Goal: Task Accomplishment & Management: Complete application form

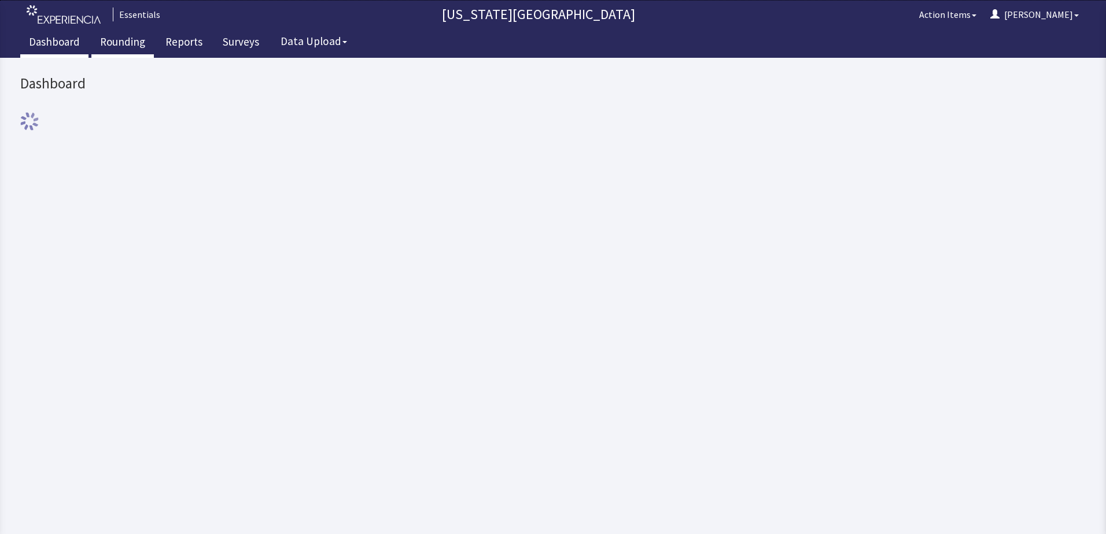
click at [104, 42] on link "Rounding" at bounding box center [122, 43] width 62 height 29
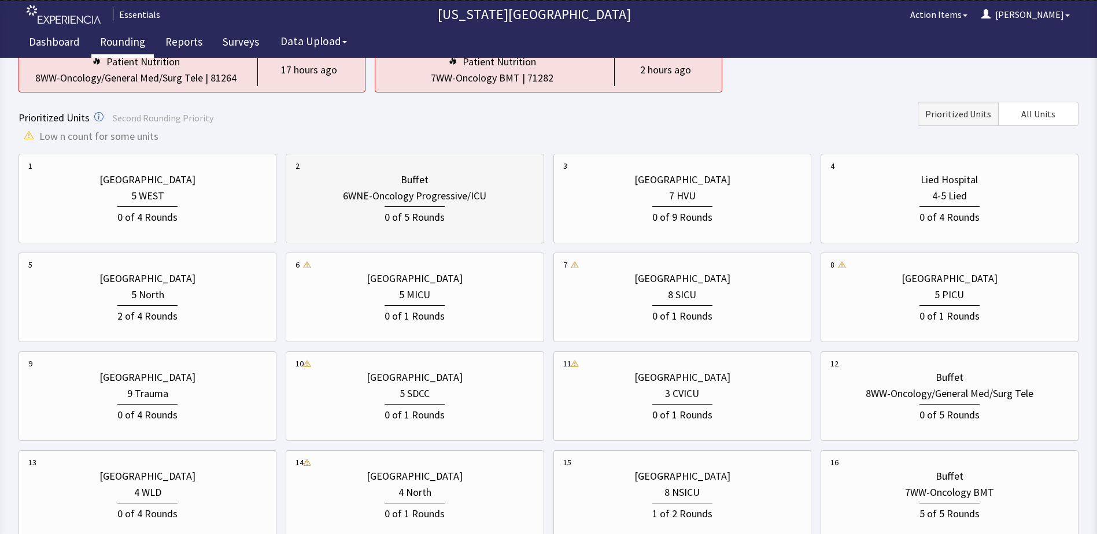
scroll to position [231, 0]
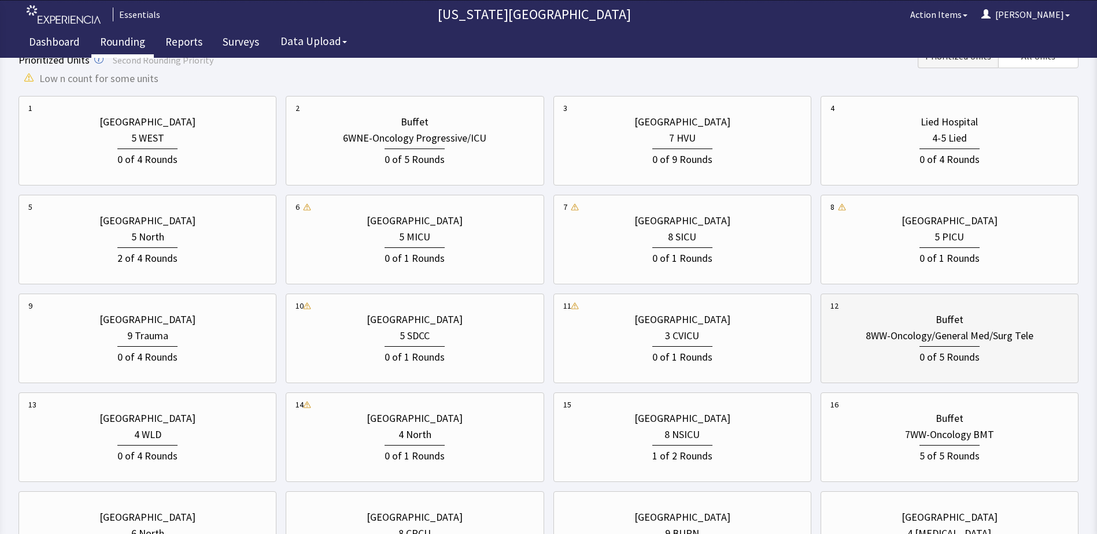
click at [961, 375] on div "Buffet 8WW-Oncology/General Med/Surg Tele 0 of 5 Rounds" at bounding box center [950, 338] width 238 height 77
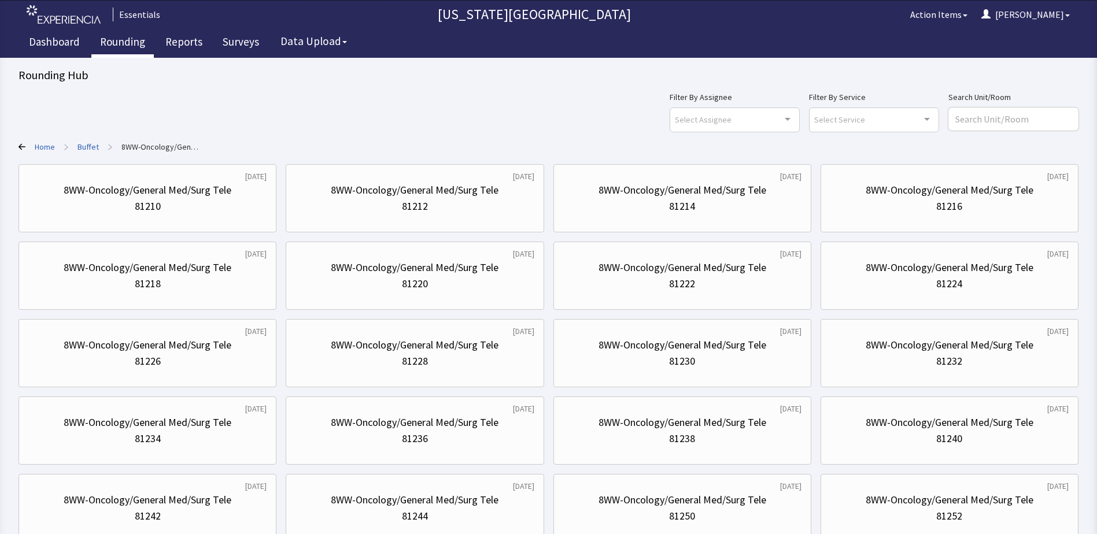
scroll to position [116, 0]
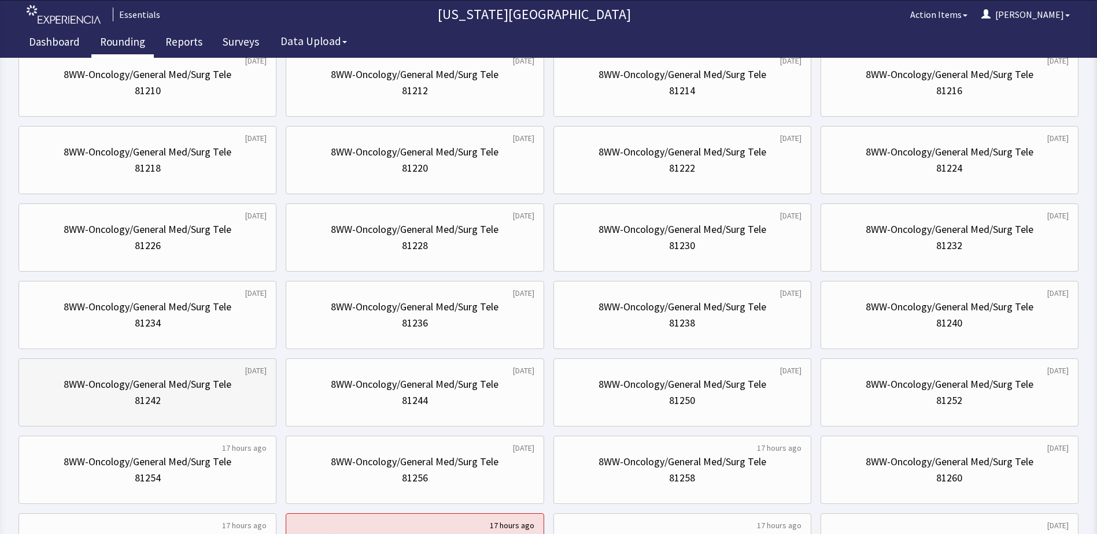
click at [94, 381] on div "8WW-Oncology/General Med/Surg Tele" at bounding box center [148, 385] width 168 height 16
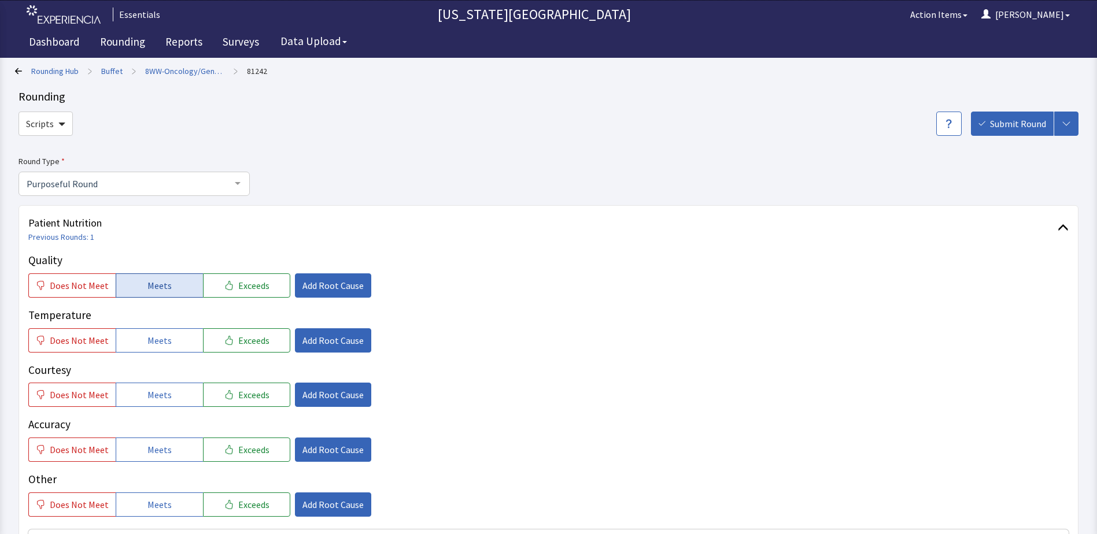
click at [164, 288] on span "Meets" at bounding box center [159, 286] width 24 height 14
click at [127, 346] on button "Meets" at bounding box center [159, 341] width 87 height 24
click at [159, 402] on span "Meets" at bounding box center [159, 395] width 24 height 14
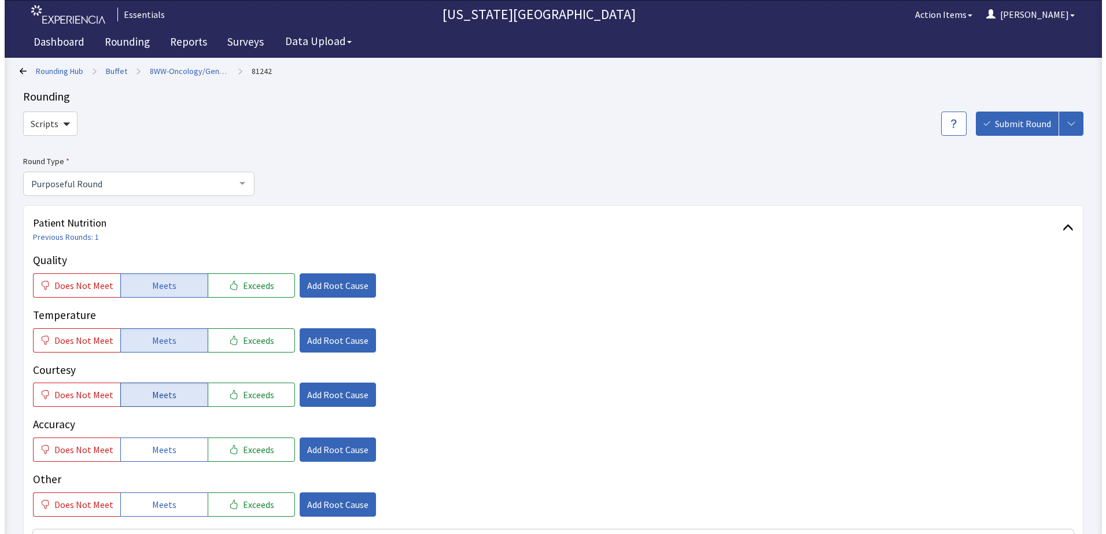
scroll to position [116, 0]
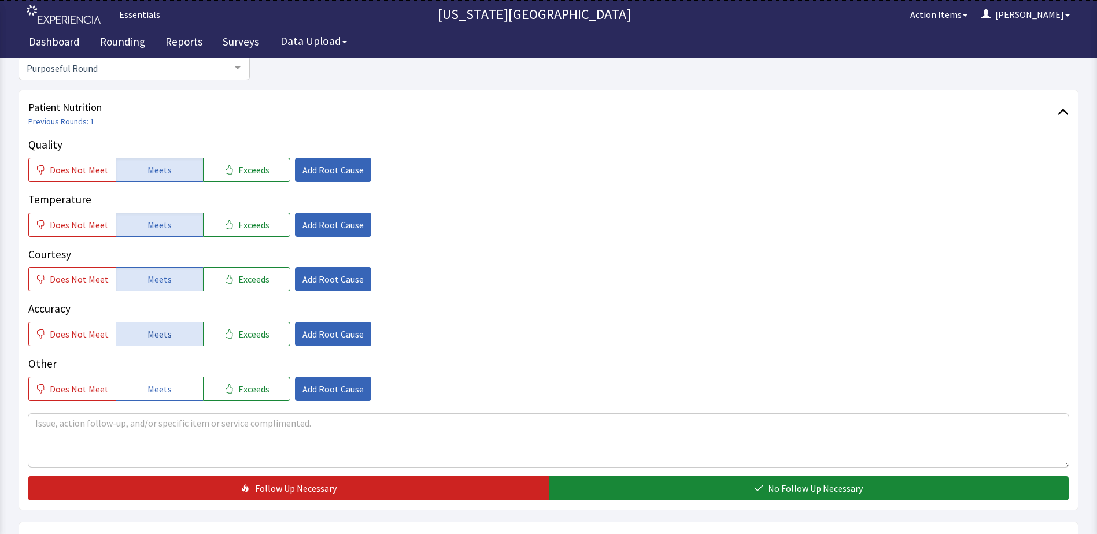
click at [174, 339] on button "Meets" at bounding box center [159, 334] width 87 height 24
click at [85, 385] on span "Does Not Meet" at bounding box center [79, 389] width 59 height 14
click at [185, 437] on textarea at bounding box center [548, 440] width 1041 height 53
click at [312, 400] on button "Add Root Cause" at bounding box center [333, 389] width 76 height 24
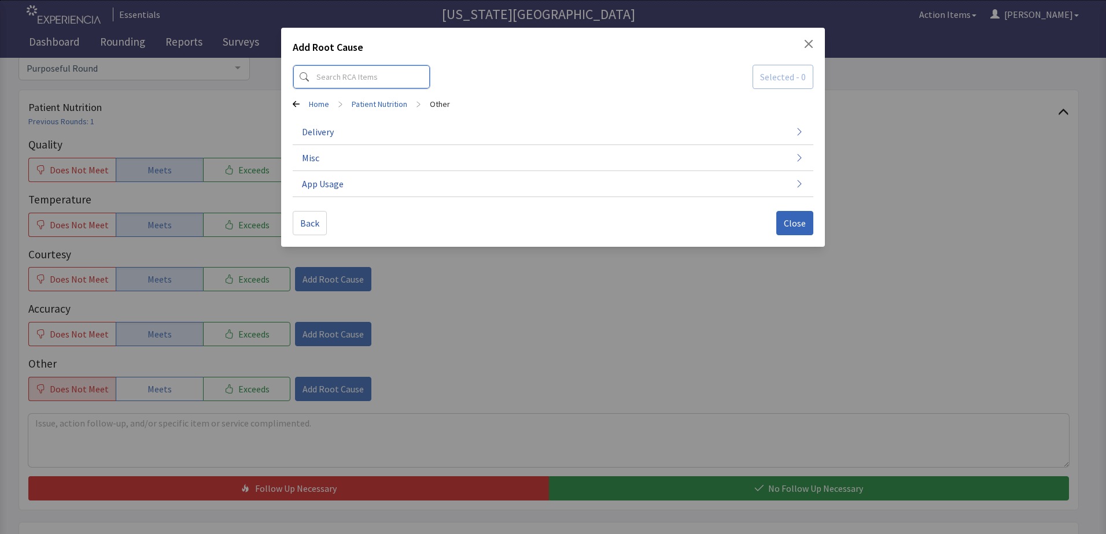
click at [340, 83] on input at bounding box center [362, 77] width 138 height 24
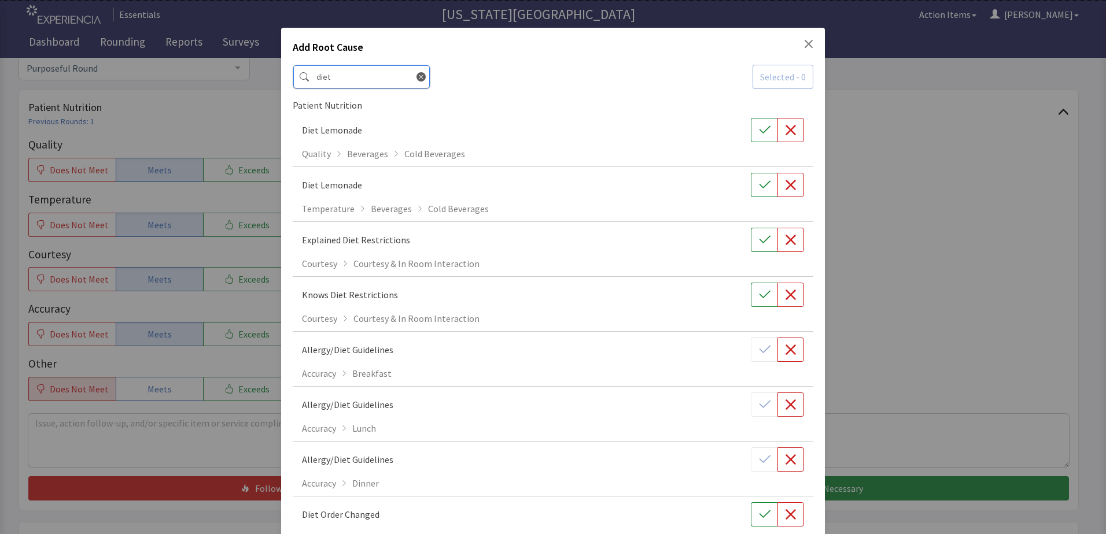
scroll to position [58, 0]
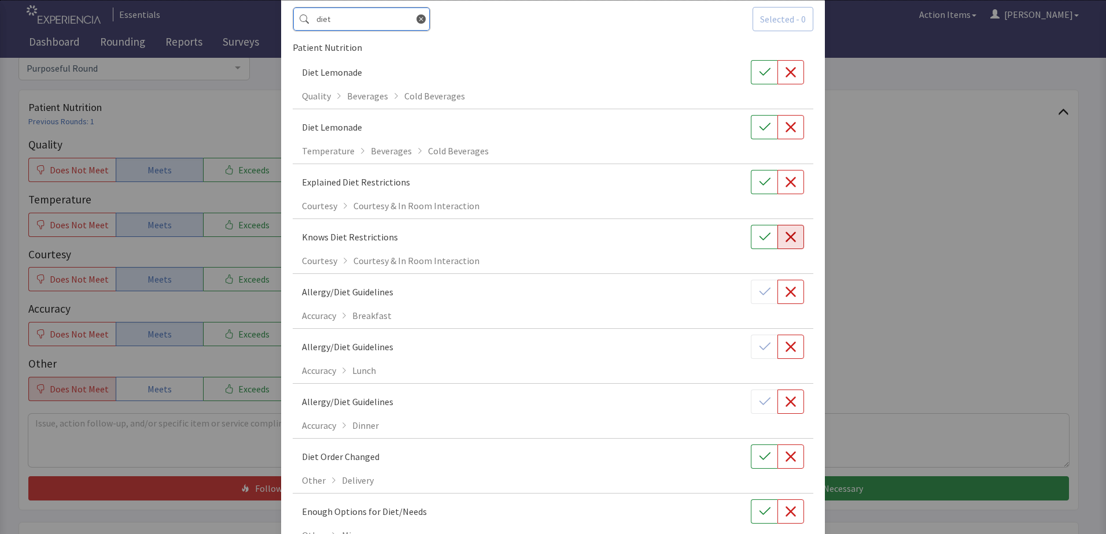
type input "diet"
click at [785, 238] on icon "button" at bounding box center [791, 237] width 12 height 12
click at [791, 233] on button "button" at bounding box center [790, 237] width 27 height 24
click at [777, 285] on button "button" at bounding box center [790, 292] width 27 height 24
click at [785, 289] on icon "button" at bounding box center [790, 292] width 10 height 10
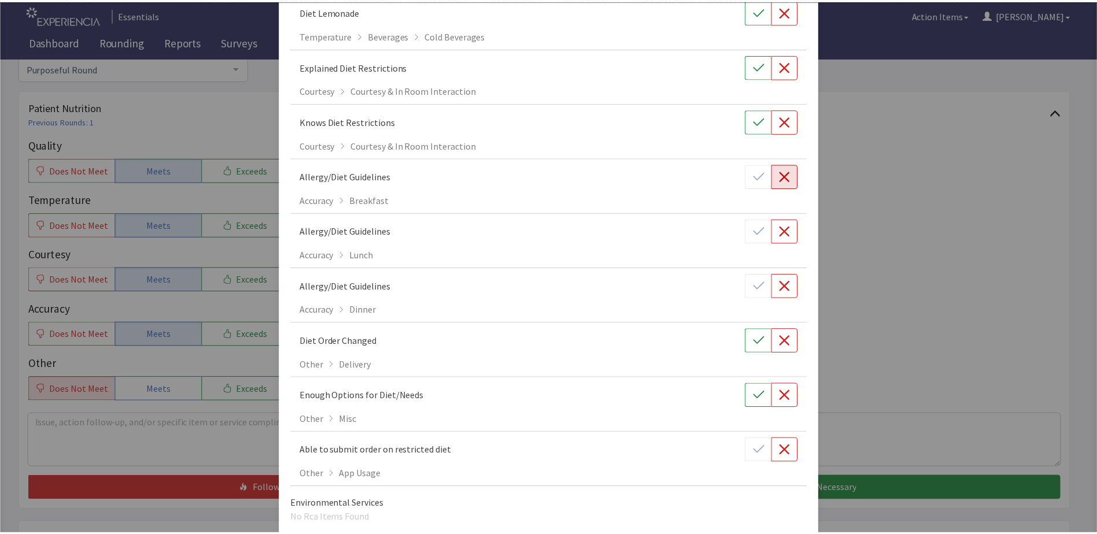
scroll to position [223, 0]
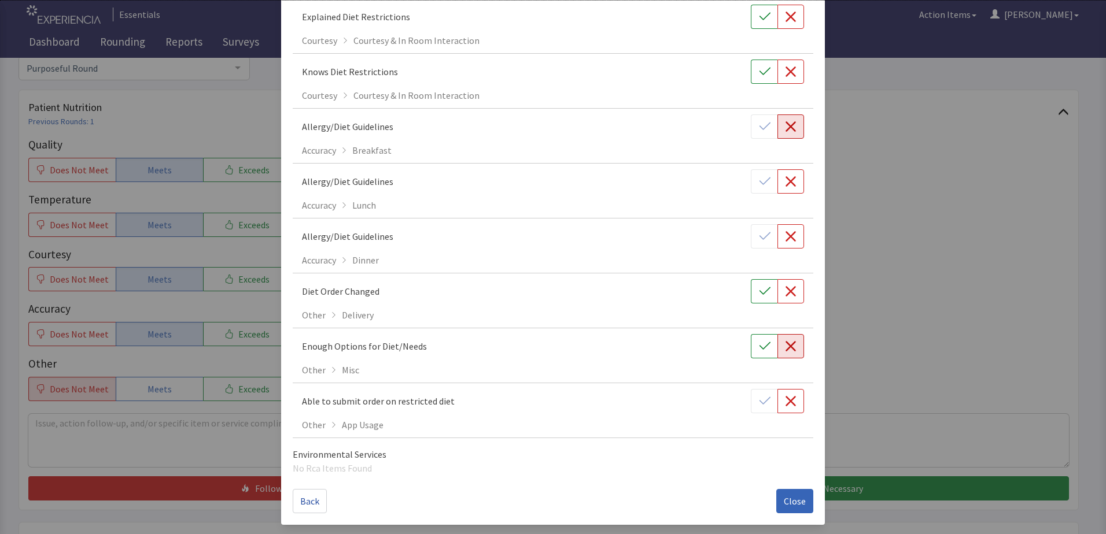
click at [785, 341] on icon "button" at bounding box center [791, 347] width 12 height 12
click at [795, 504] on span "Close" at bounding box center [795, 502] width 22 height 14
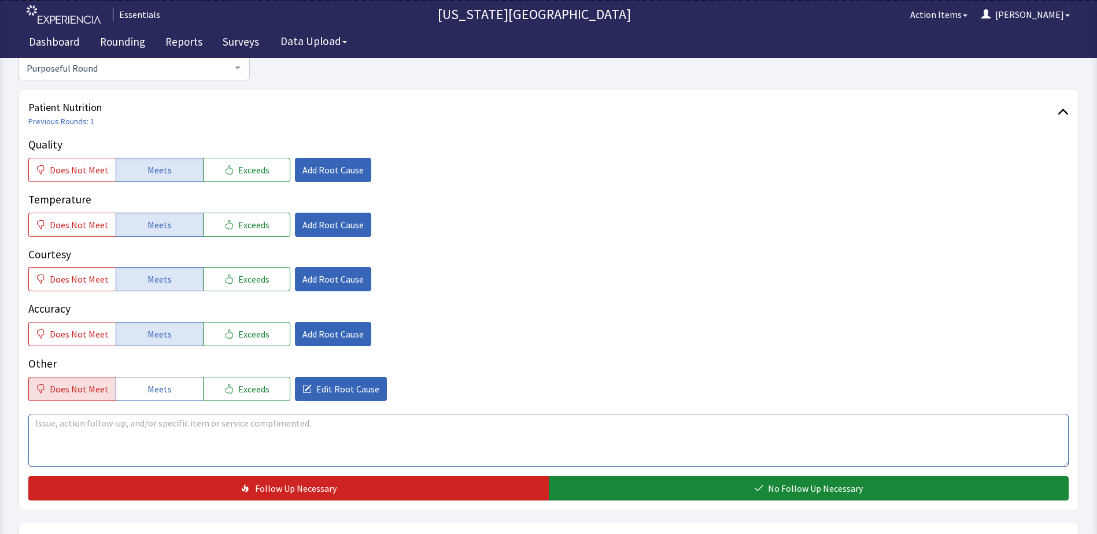
click at [316, 428] on textarea at bounding box center [548, 440] width 1041 height 53
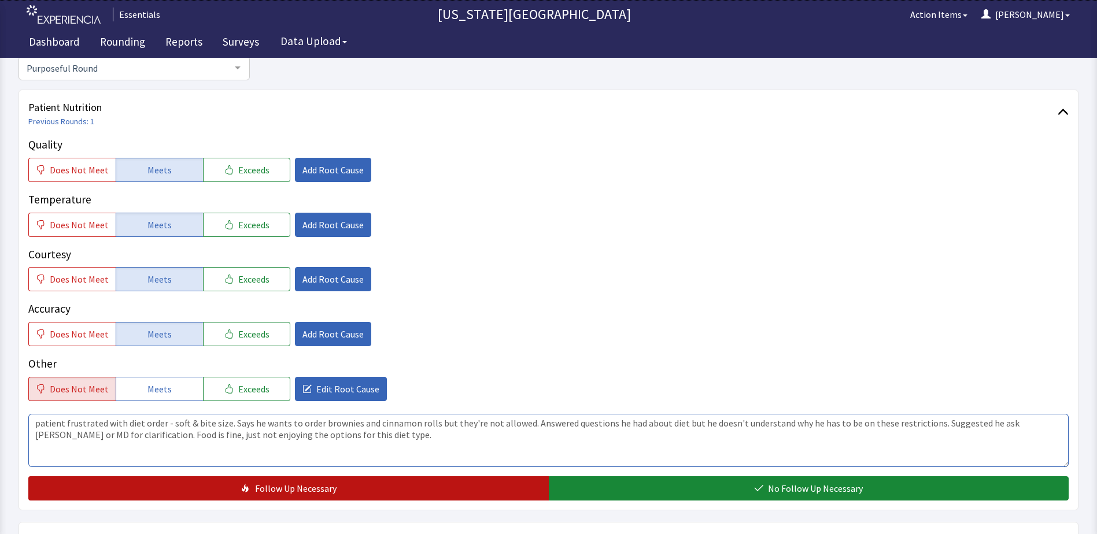
type textarea "patient frustrated with diet order - soft & bite size. Says he wants to order b…"
click at [382, 485] on button "Follow Up Necessary" at bounding box center [288, 489] width 521 height 24
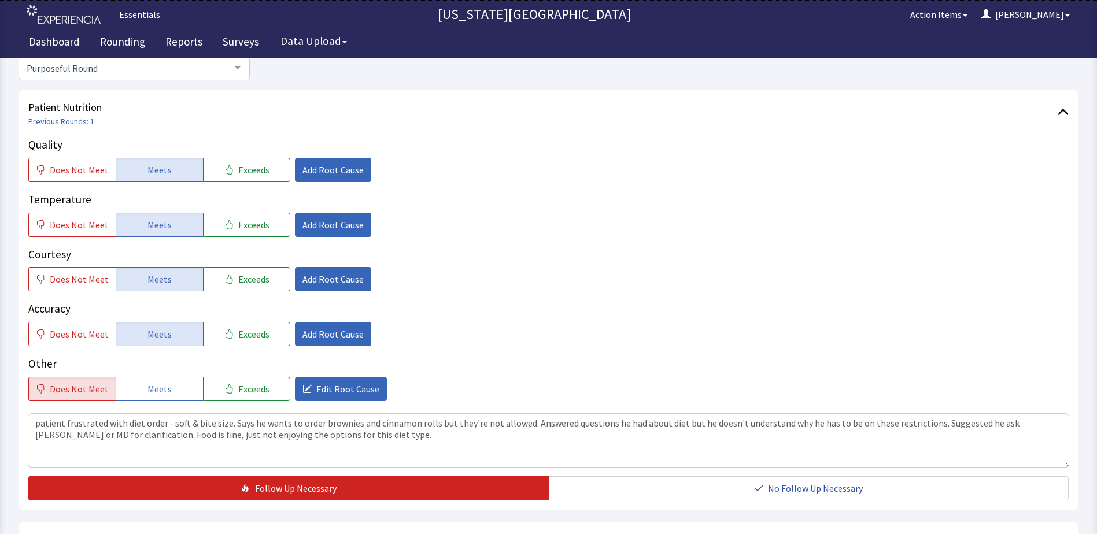
scroll to position [0, 0]
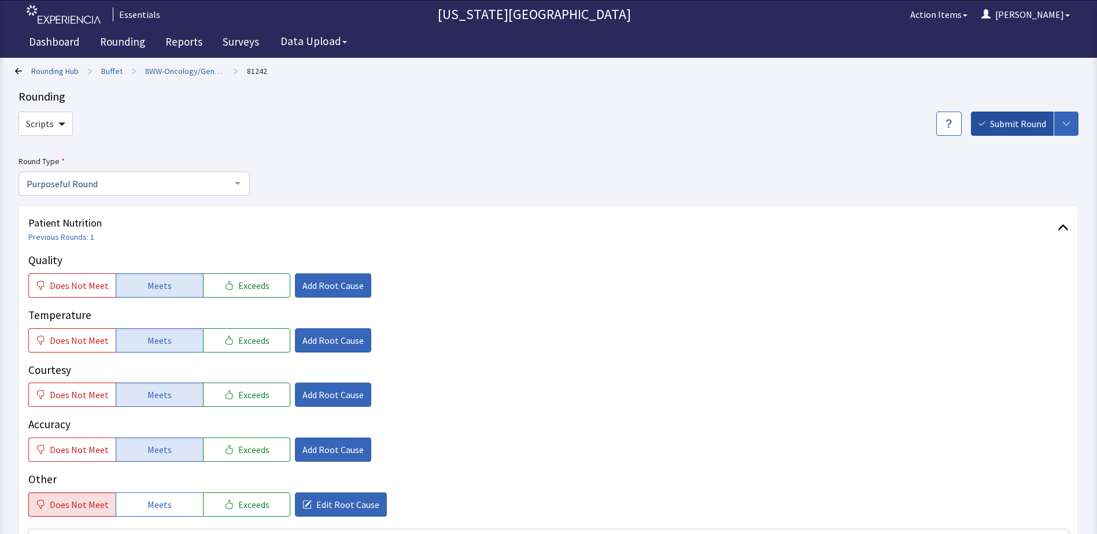
click at [1014, 127] on span "Submit Round" at bounding box center [1018, 124] width 56 height 14
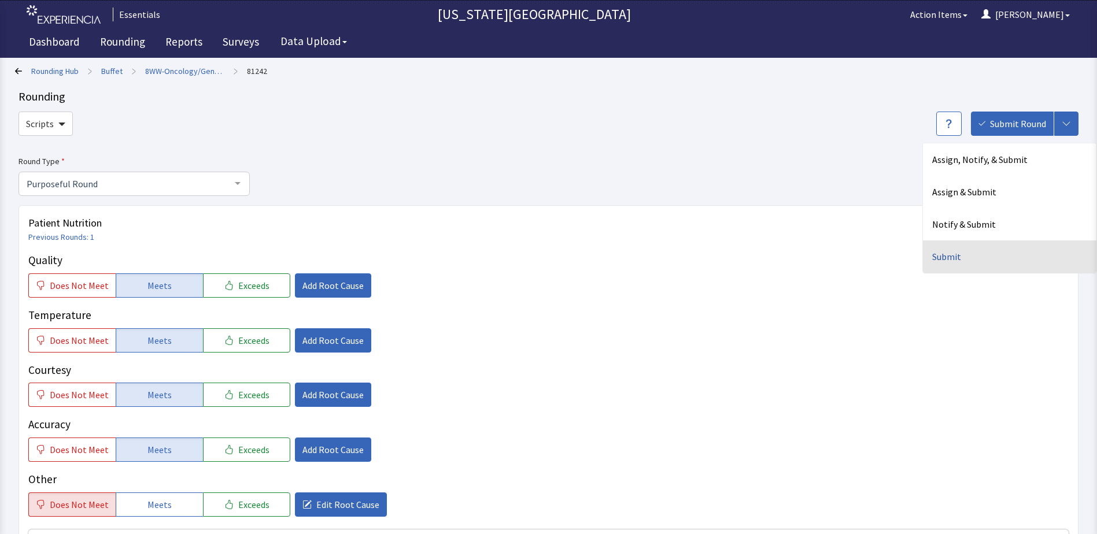
click at [944, 255] on div "Submit" at bounding box center [1010, 257] width 174 height 32
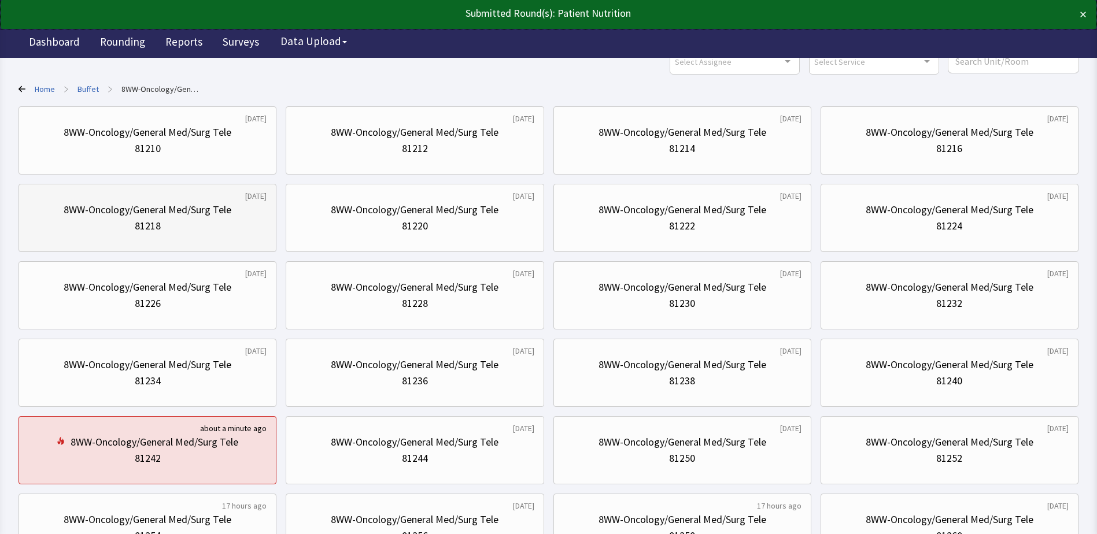
scroll to position [174, 0]
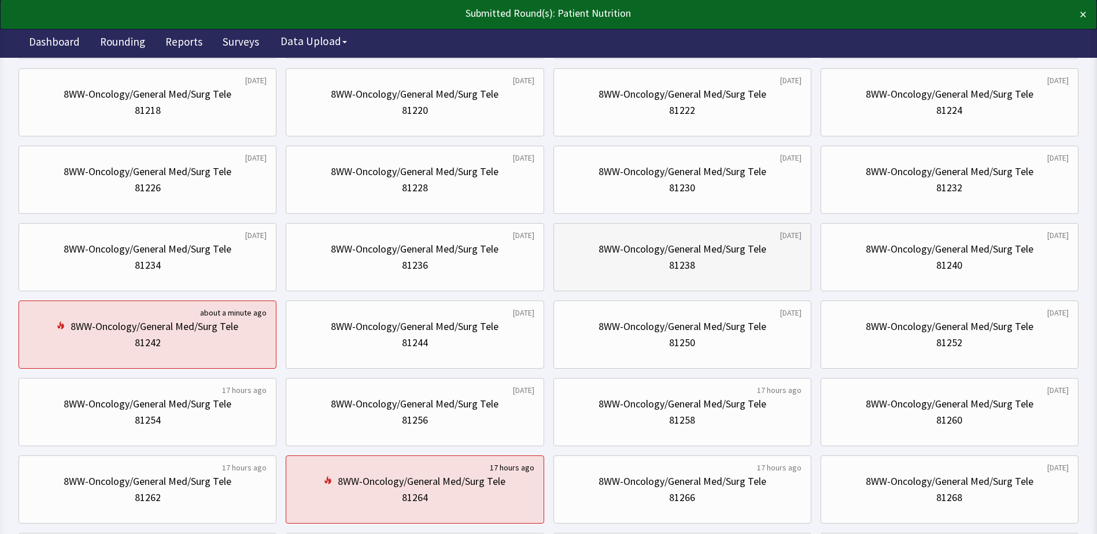
click at [694, 277] on div "8WW-Oncology/General Med/Surg Tele 81238" at bounding box center [682, 258] width 238 height 56
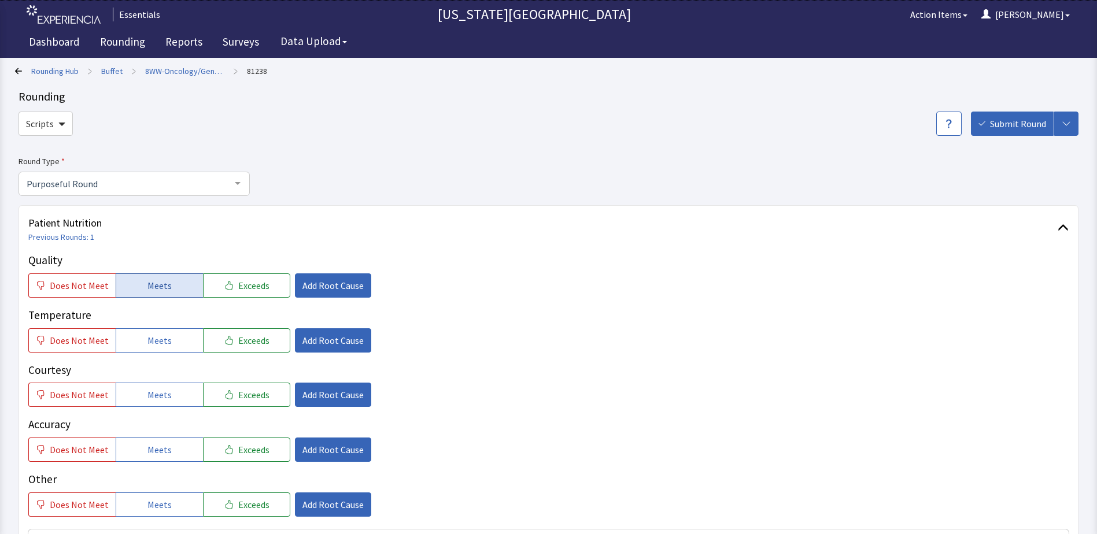
click at [187, 283] on button "Meets" at bounding box center [159, 286] width 87 height 24
click at [174, 352] on button "Meets" at bounding box center [159, 341] width 87 height 24
click at [162, 397] on span "Meets" at bounding box center [159, 395] width 24 height 14
click at [167, 451] on button "Meets" at bounding box center [159, 450] width 87 height 24
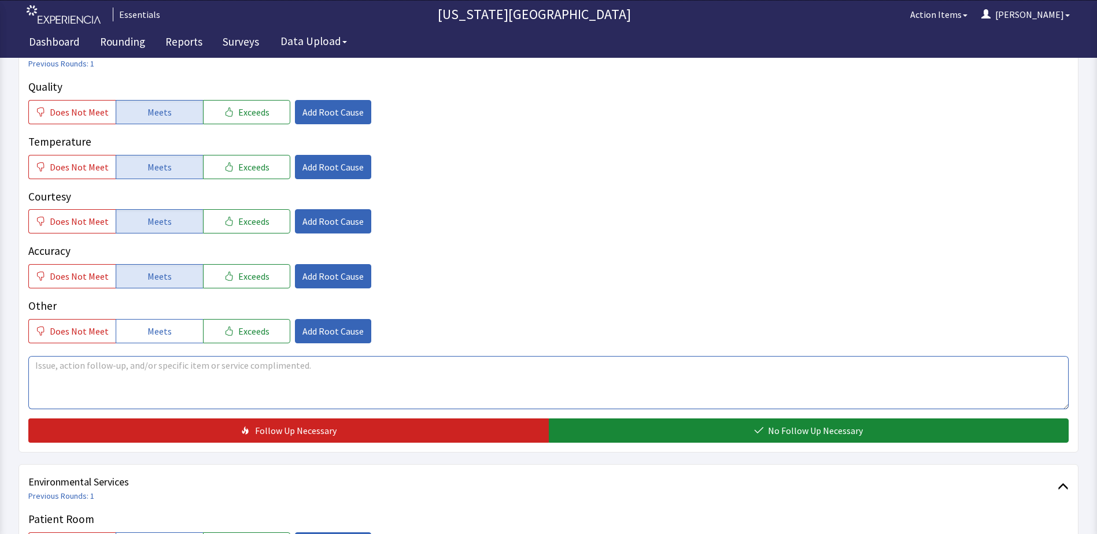
click at [325, 370] on textarea at bounding box center [548, 382] width 1041 height 53
type textarea "S"
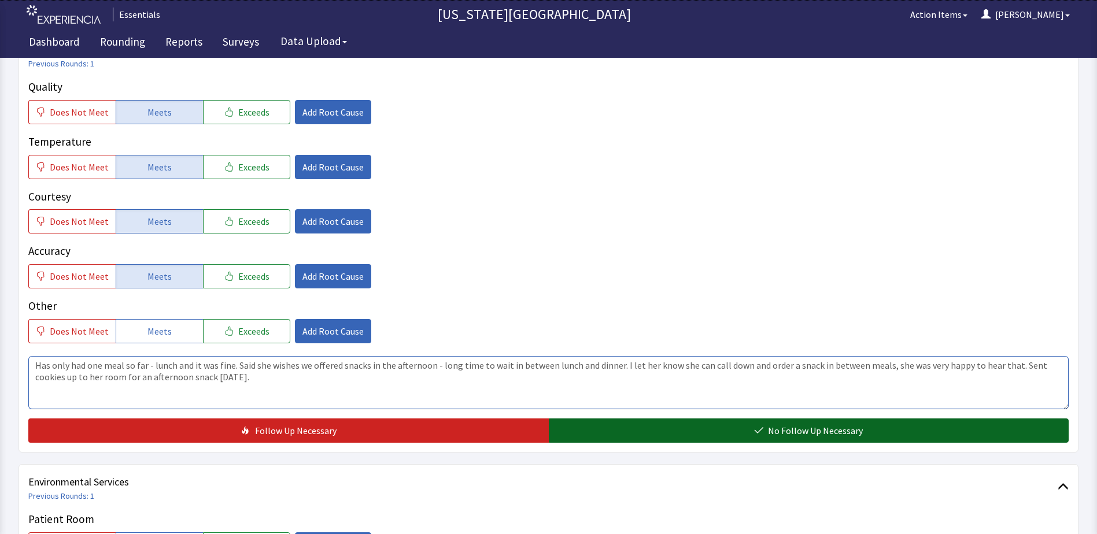
type textarea "Has only had one meal so far - lunch and it was fine. Said she wishes we offere…"
click at [740, 441] on button "No Follow Up Necessary" at bounding box center [809, 431] width 521 height 24
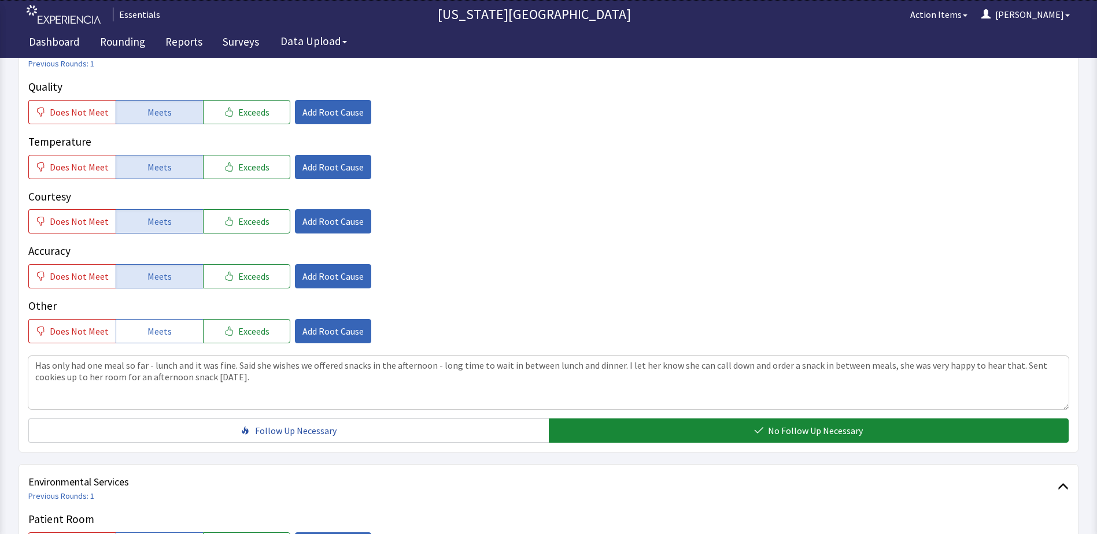
scroll to position [0, 0]
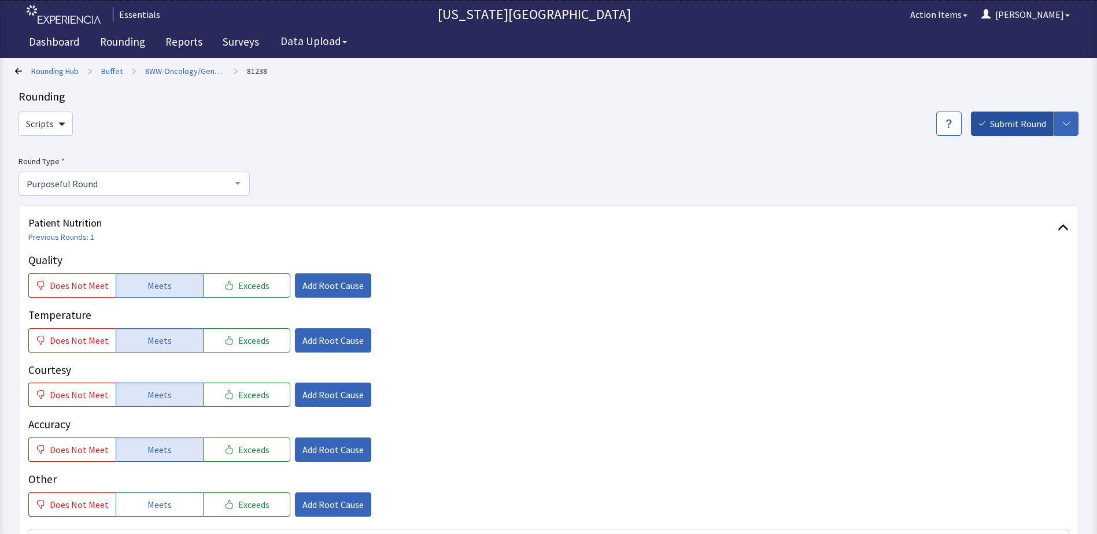
click at [994, 117] on span "Submit Round" at bounding box center [1018, 124] width 56 height 14
